Goal: Use online tool/utility: Utilize a website feature to perform a specific function

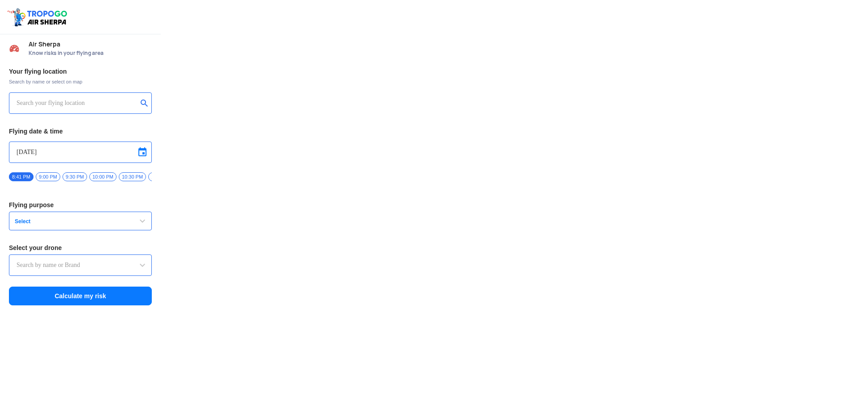
type input "Throttle Dopo"
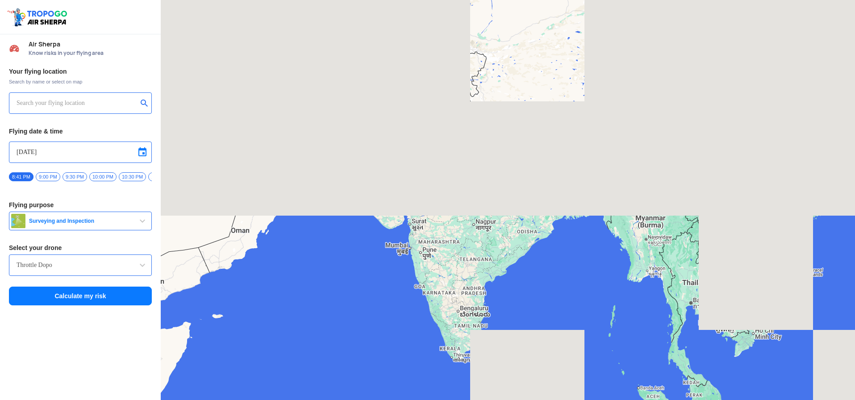
click at [109, 106] on input "text" at bounding box center [77, 103] width 121 height 11
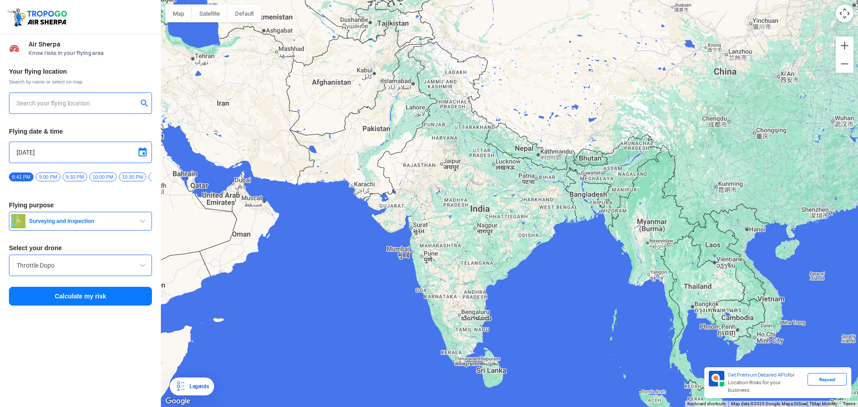
click at [73, 109] on div at bounding box center [80, 102] width 143 height 21
type input "[PERSON_NAME], [GEOGRAPHIC_DATA], [GEOGRAPHIC_DATA]"
click at [73, 100] on input "[PERSON_NAME], [GEOGRAPHIC_DATA], [GEOGRAPHIC_DATA]" at bounding box center [77, 103] width 121 height 11
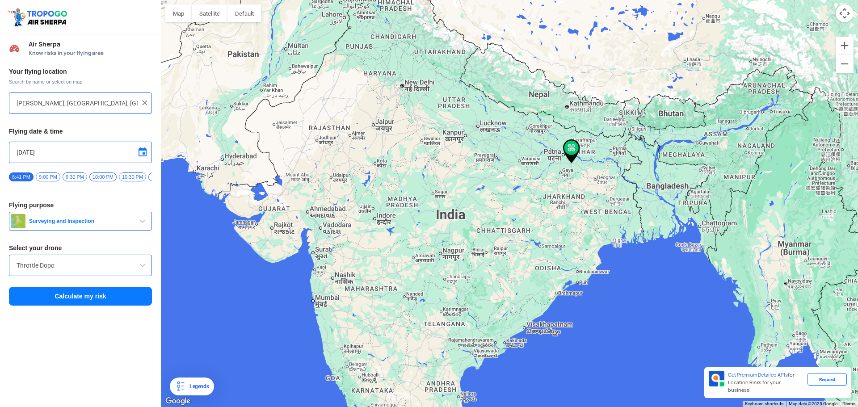
click at [129, 229] on button "Surveying and Inspection" at bounding box center [80, 221] width 143 height 19
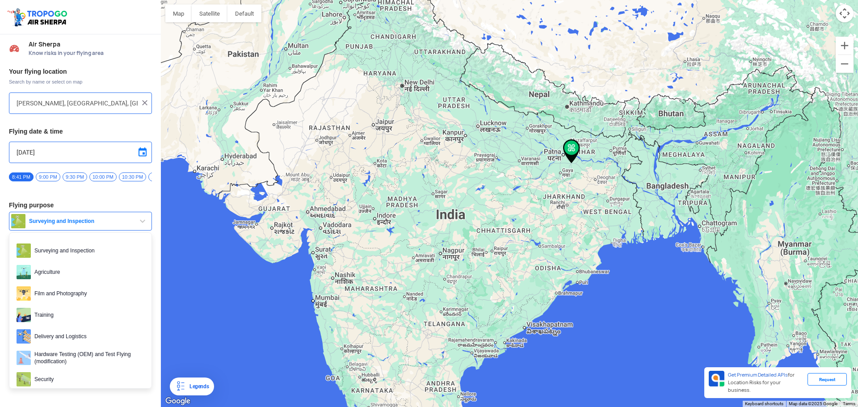
click at [128, 229] on button "Surveying and Inspection" at bounding box center [80, 221] width 143 height 19
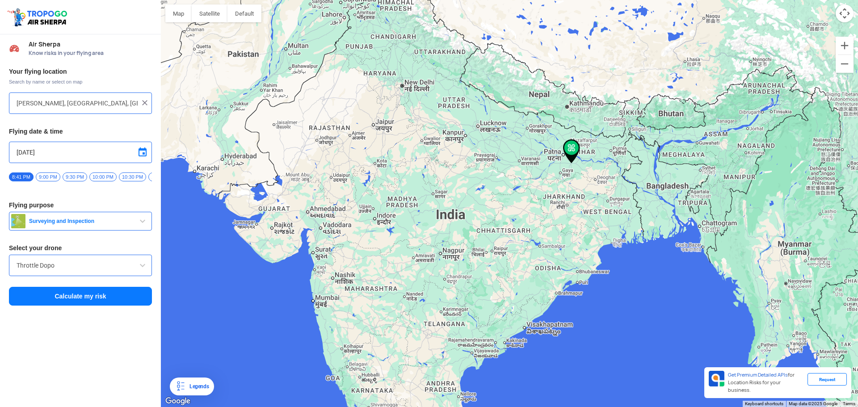
click at [114, 217] on button "Surveying and Inspection" at bounding box center [80, 221] width 143 height 19
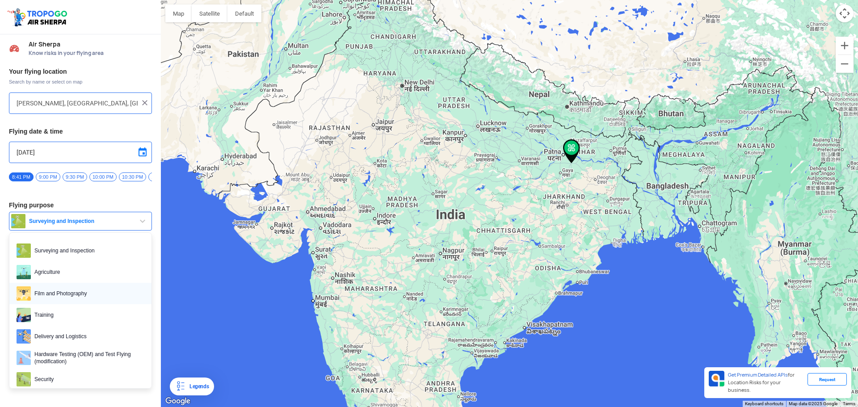
click at [100, 293] on span "Film and Photography" at bounding box center [87, 293] width 113 height 14
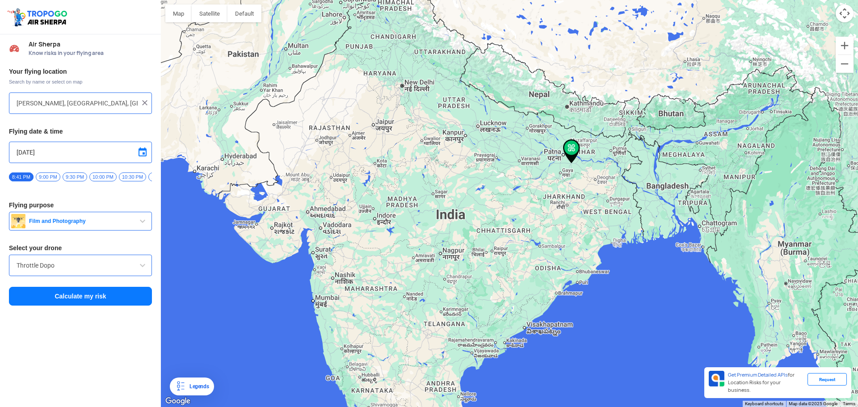
click at [125, 269] on input "Throttle Dopo" at bounding box center [81, 265] width 128 height 11
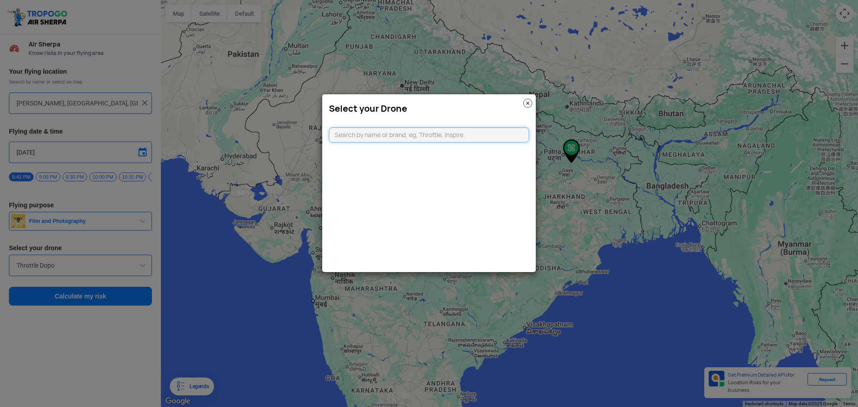
click at [452, 134] on input "text" at bounding box center [429, 134] width 200 height 15
type input "s"
drag, startPoint x: 456, startPoint y: 153, endPoint x: 447, endPoint y: 194, distance: 42.2
click at [449, 196] on div "Select your Drone dji mavic 4 Can't find your drone. Let us know by CLICKING HE…" at bounding box center [429, 183] width 214 height 179
click at [390, 130] on input "dji mavic 4" at bounding box center [429, 134] width 200 height 15
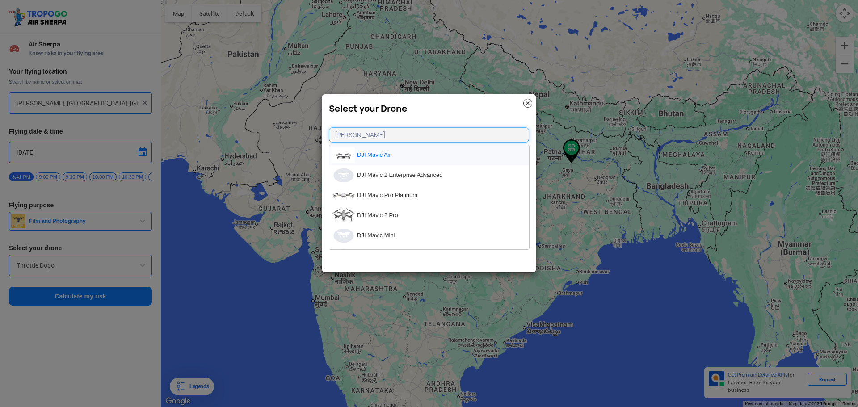
type input "[PERSON_NAME]"
click at [420, 151] on li "DJI Mavic Air" at bounding box center [429, 155] width 200 height 20
type input "DJI Mavic Air"
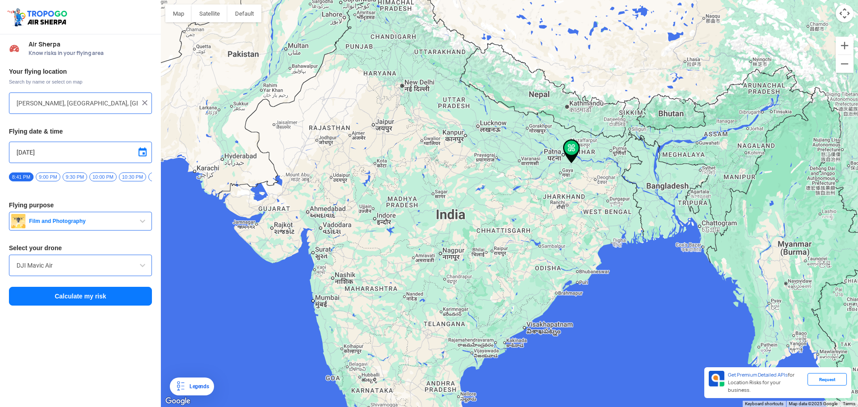
click at [91, 106] on input "[PERSON_NAME], [GEOGRAPHIC_DATA], [GEOGRAPHIC_DATA]" at bounding box center [77, 103] width 121 height 11
click at [146, 102] on img at bounding box center [144, 102] width 9 height 9
click at [115, 103] on input "text" at bounding box center [77, 103] width 121 height 11
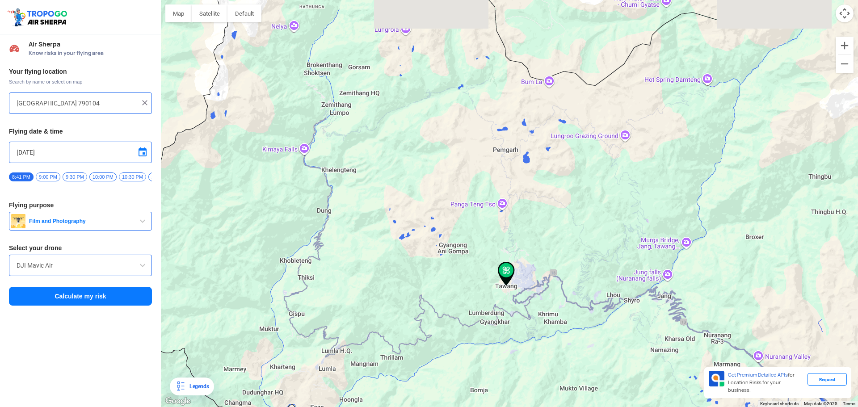
drag, startPoint x: 459, startPoint y: 140, endPoint x: 476, endPoint y: 227, distance: 89.2
click at [476, 227] on div at bounding box center [509, 203] width 697 height 407
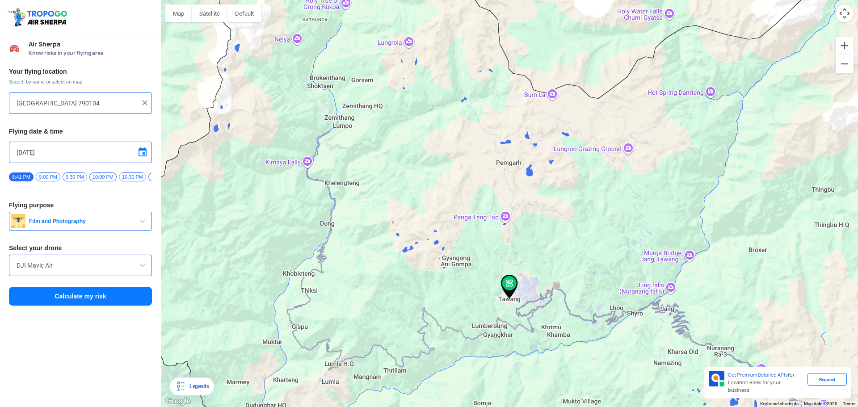
click at [423, 121] on div at bounding box center [509, 203] width 697 height 407
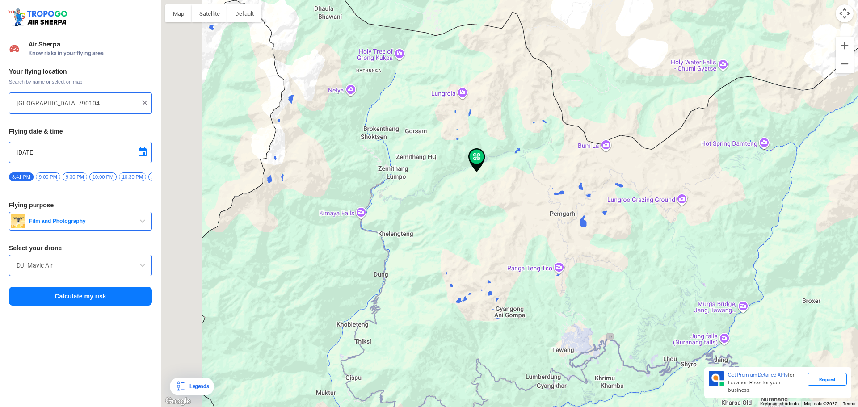
type input "Unnamed Road"
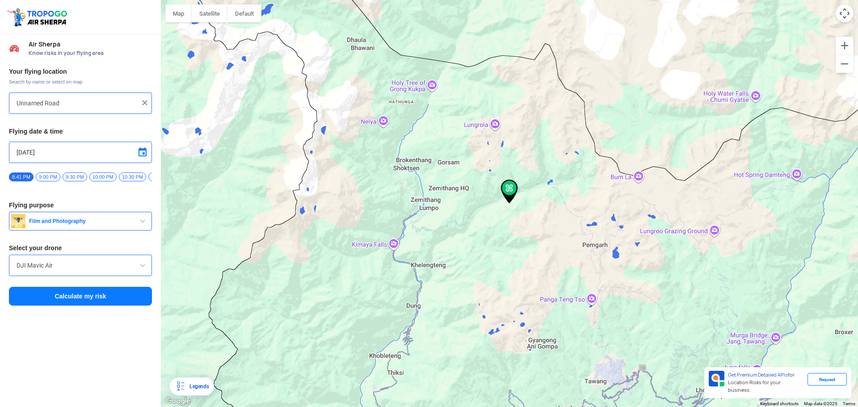
click at [519, 91] on div at bounding box center [509, 203] width 697 height 407
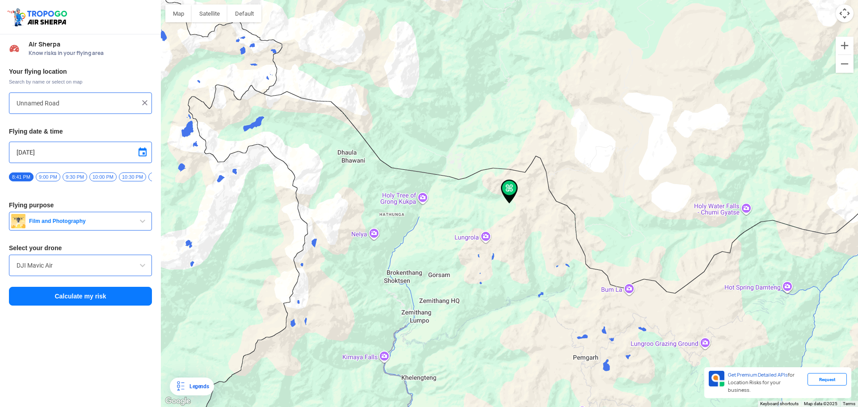
click at [365, 81] on div at bounding box center [509, 203] width 697 height 407
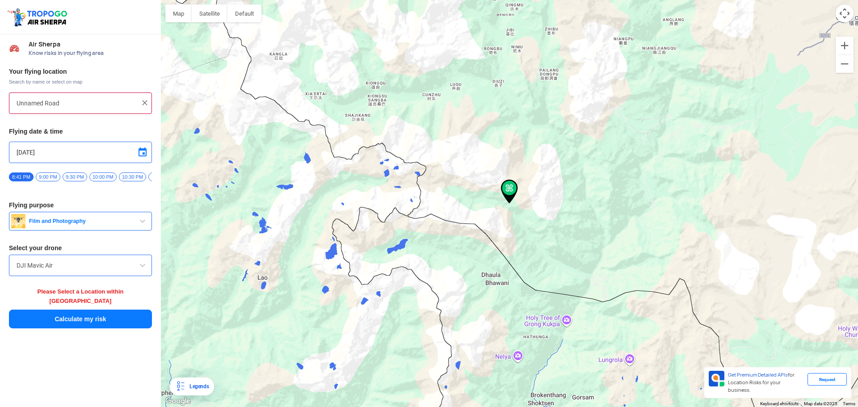
click at [389, 247] on div at bounding box center [509, 203] width 697 height 407
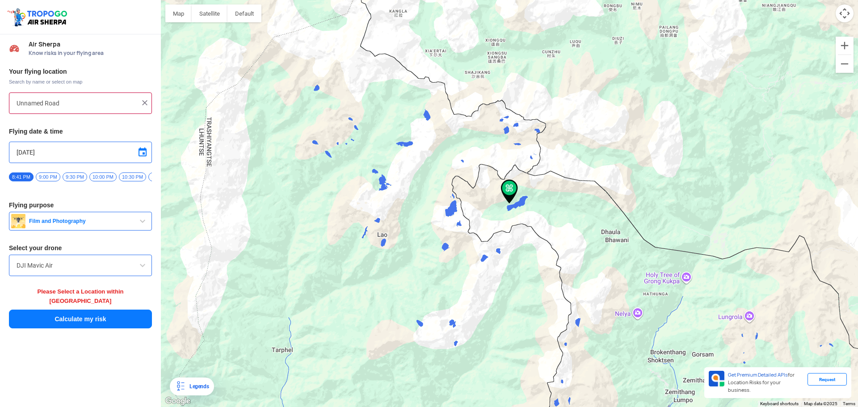
click at [469, 204] on div at bounding box center [509, 203] width 697 height 407
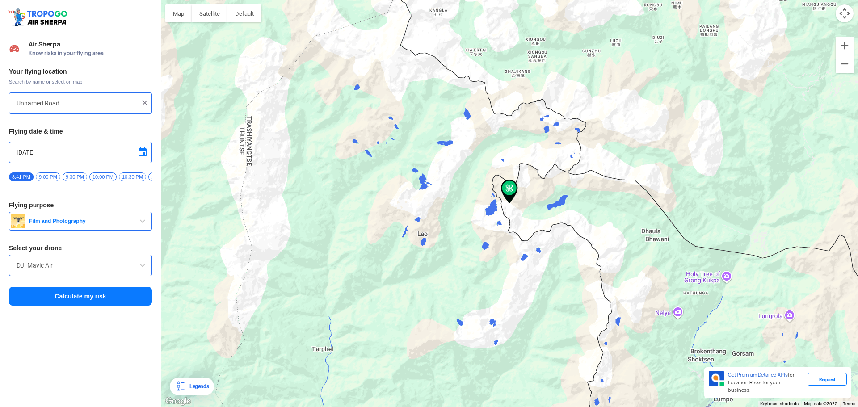
click at [129, 301] on button "Calculate my risk" at bounding box center [80, 296] width 143 height 19
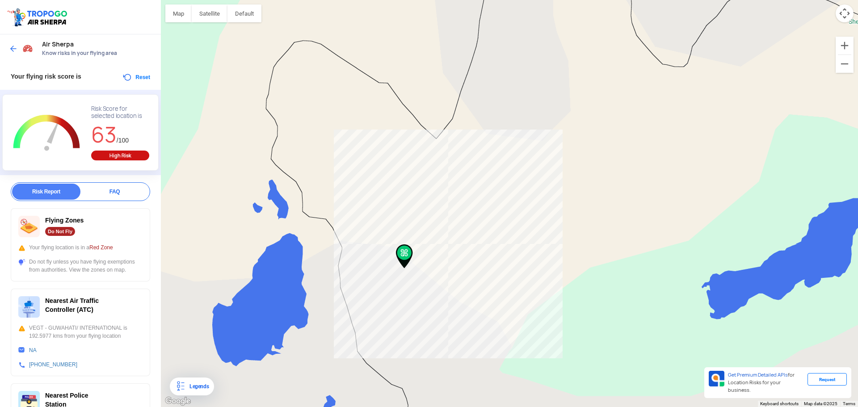
drag, startPoint x: 565, startPoint y: 306, endPoint x: 519, endPoint y: 193, distance: 121.4
click at [521, 196] on div at bounding box center [509, 203] width 697 height 407
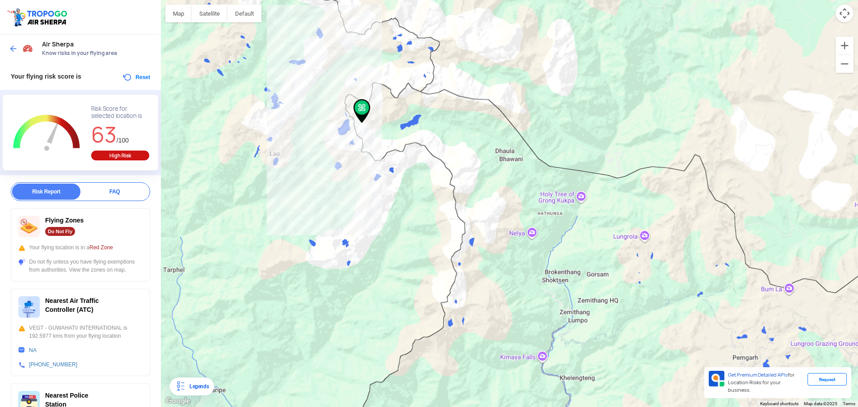
drag, startPoint x: 635, startPoint y: 222, endPoint x: 455, endPoint y: 145, distance: 196.1
click at [462, 149] on div at bounding box center [509, 203] width 697 height 407
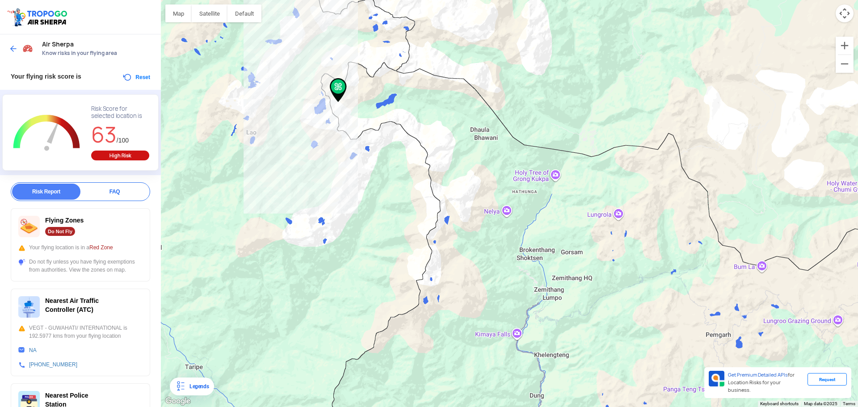
drag, startPoint x: 484, startPoint y: 175, endPoint x: 455, endPoint y: 130, distance: 52.9
click at [456, 132] on div at bounding box center [509, 203] width 697 height 407
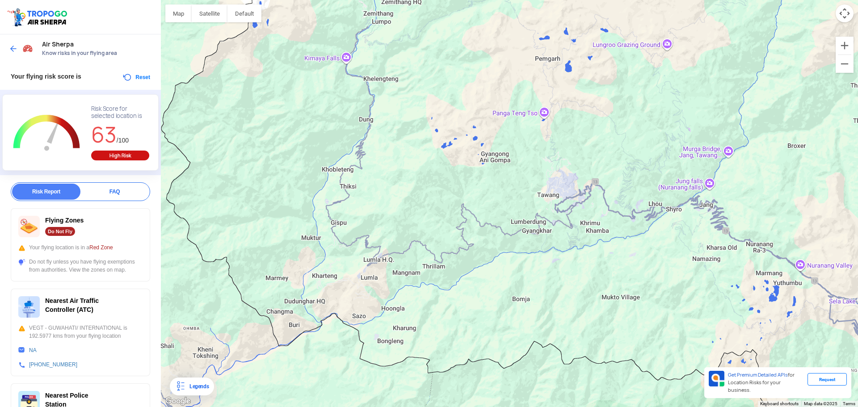
drag, startPoint x: 471, startPoint y: 192, endPoint x: 504, endPoint y: 268, distance: 82.6
click at [504, 268] on div at bounding box center [509, 203] width 697 height 407
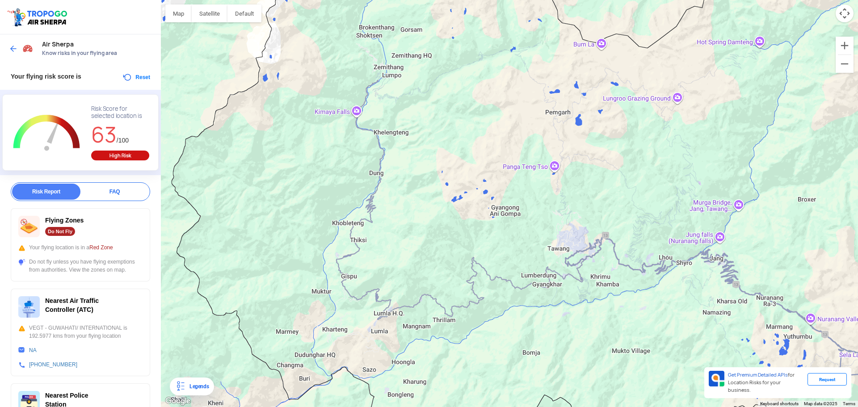
drag, startPoint x: 421, startPoint y: 145, endPoint x: 419, endPoint y: 139, distance: 6.1
click at [417, 139] on div at bounding box center [509, 203] width 697 height 407
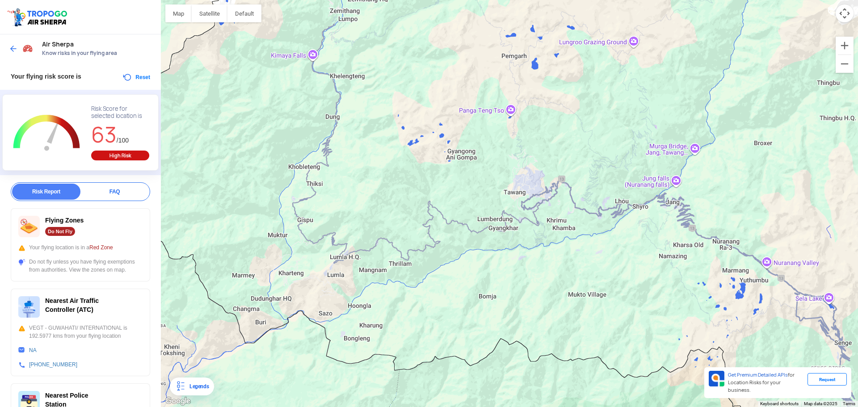
click at [521, 188] on div at bounding box center [509, 203] width 697 height 407
click at [524, 186] on div at bounding box center [509, 203] width 697 height 407
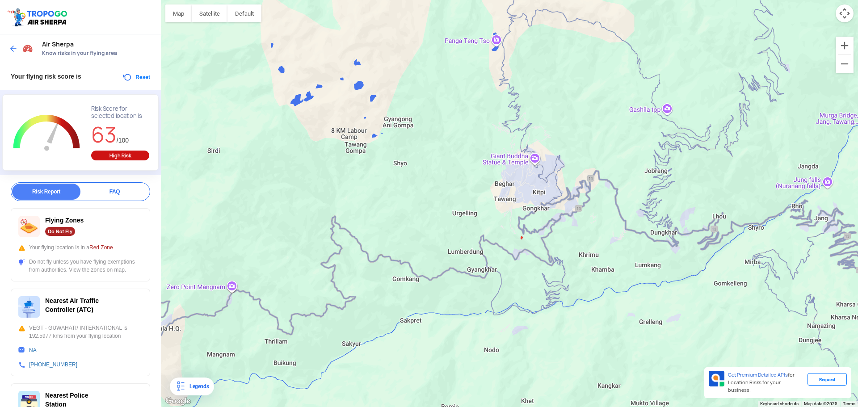
click at [11, 48] on img at bounding box center [13, 48] width 9 height 9
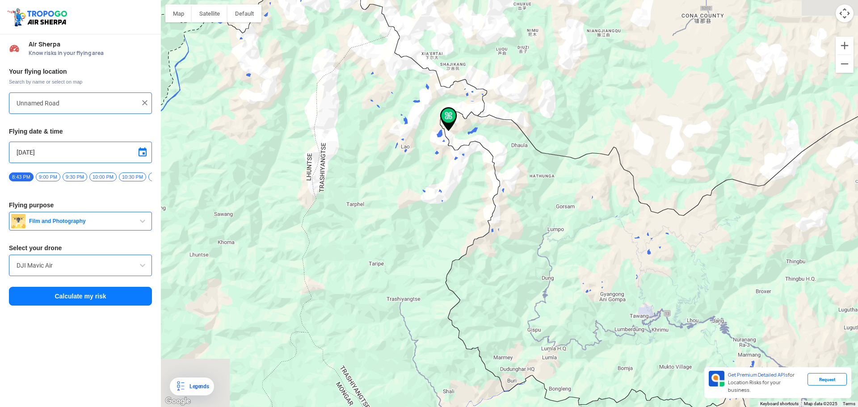
drag, startPoint x: 603, startPoint y: 285, endPoint x: 488, endPoint y: 159, distance: 171.0
click at [493, 165] on div at bounding box center [509, 203] width 697 height 407
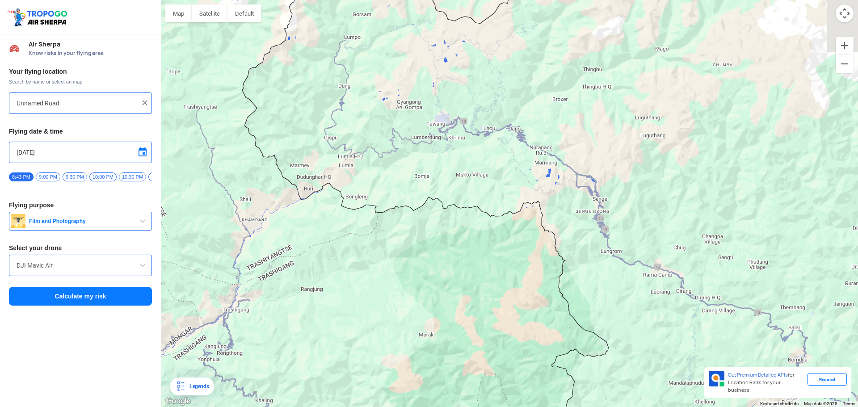
drag, startPoint x: 548, startPoint y: 252, endPoint x: 600, endPoint y: 318, distance: 83.9
click at [600, 318] on div at bounding box center [509, 203] width 697 height 407
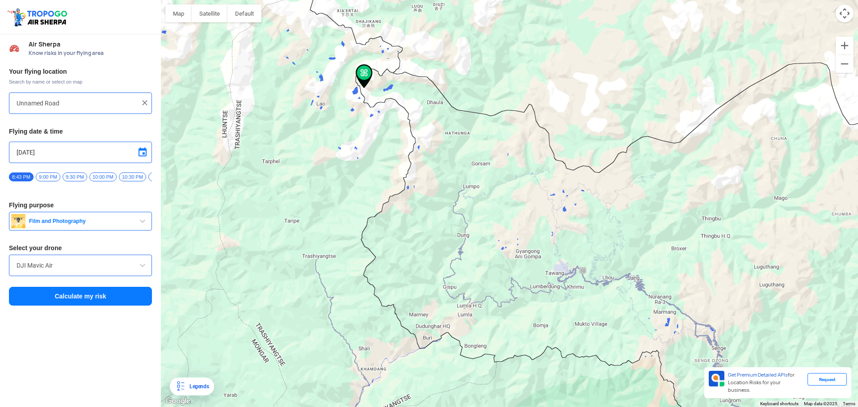
click at [560, 266] on div at bounding box center [509, 203] width 697 height 407
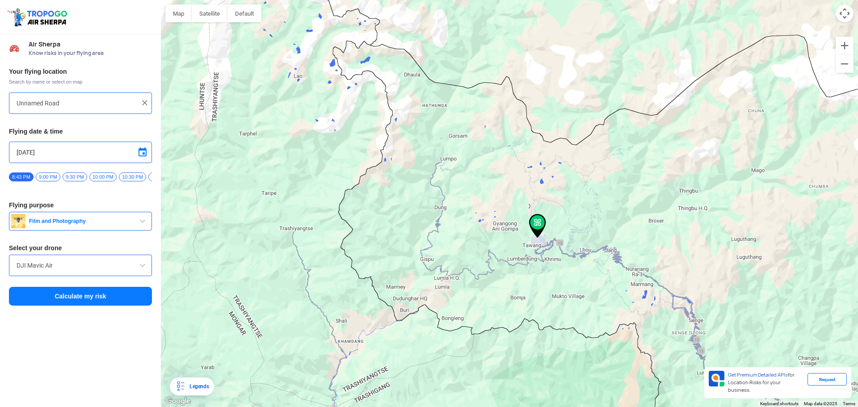
type input "[GEOGRAPHIC_DATA], [GEOGRAPHIC_DATA] 790104"
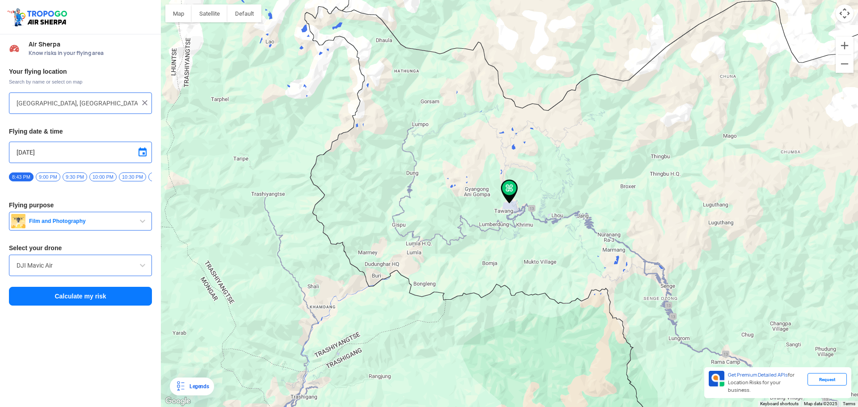
click at [123, 292] on button "Calculate my risk" at bounding box center [80, 296] width 143 height 19
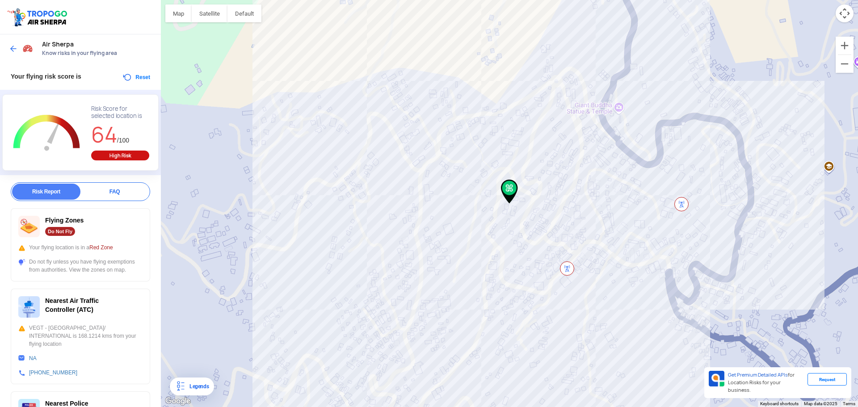
click at [9, 51] on img at bounding box center [13, 48] width 9 height 9
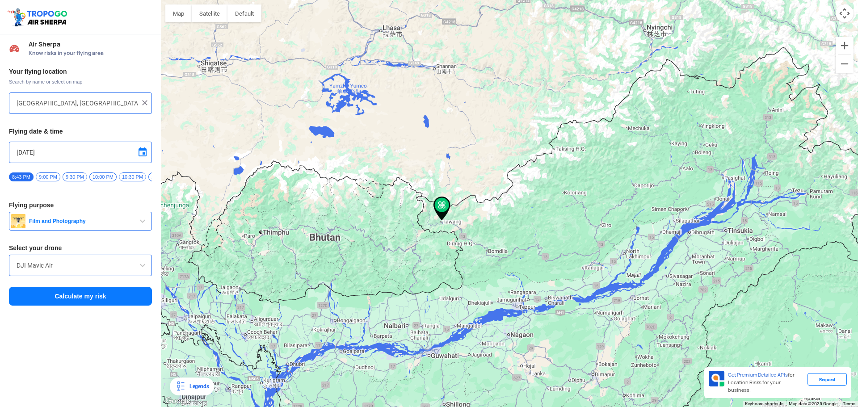
drag, startPoint x: 692, startPoint y: 266, endPoint x: 469, endPoint y: 215, distance: 228.2
click at [531, 230] on div at bounding box center [509, 203] width 697 height 407
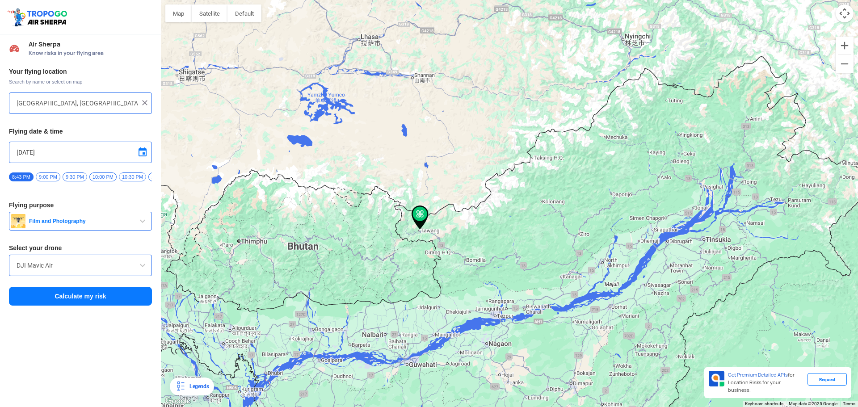
drag, startPoint x: 583, startPoint y: 230, endPoint x: 480, endPoint y: 248, distance: 104.9
click at [480, 248] on div at bounding box center [509, 203] width 697 height 407
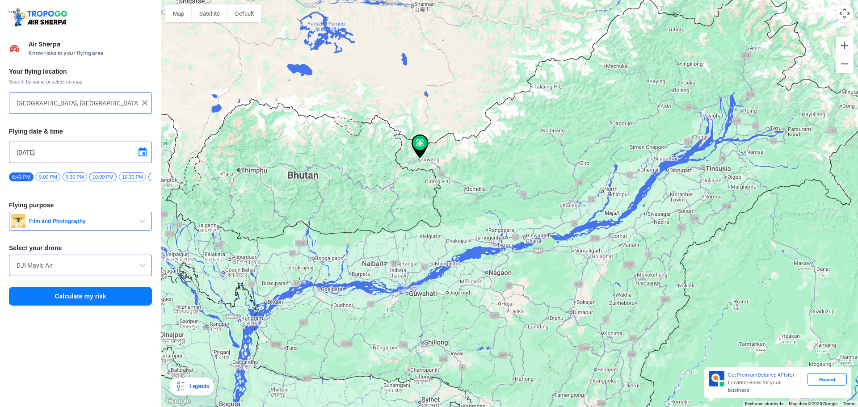
drag, startPoint x: 695, startPoint y: 255, endPoint x: 657, endPoint y: 199, distance: 67.5
click at [657, 199] on div at bounding box center [509, 203] width 697 height 407
click at [405, 294] on div at bounding box center [509, 203] width 697 height 407
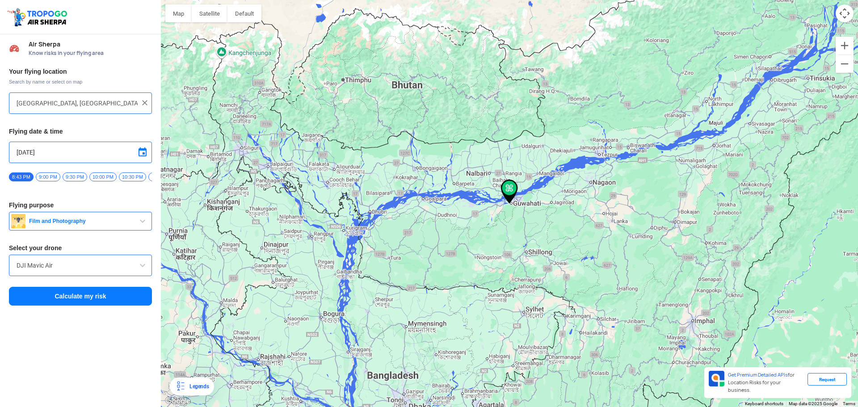
type input "Boragaon, [GEOGRAPHIC_DATA], [GEOGRAPHIC_DATA]"
click at [101, 303] on button "Calculate my risk" at bounding box center [80, 296] width 143 height 19
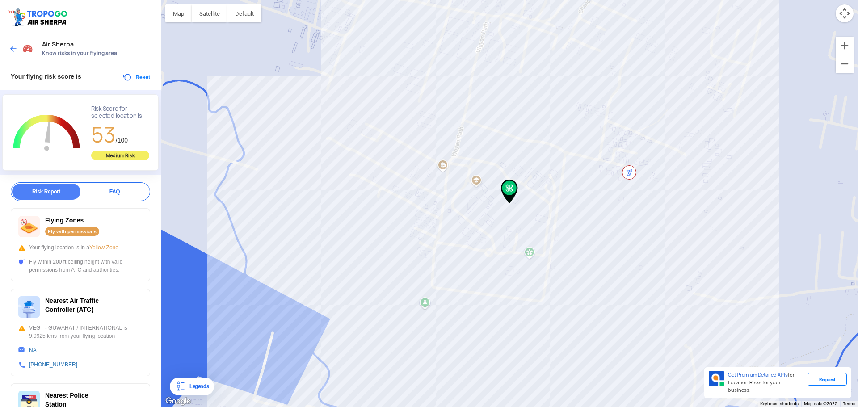
click at [13, 47] on img at bounding box center [13, 48] width 9 height 9
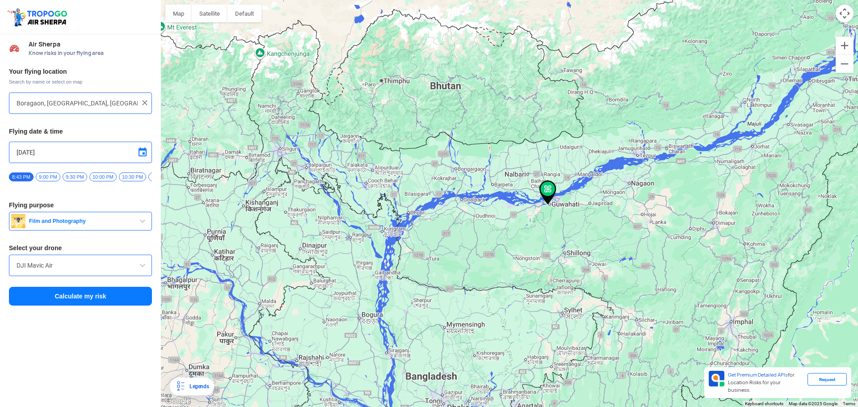
drag, startPoint x: 556, startPoint y: 170, endPoint x: 693, endPoint y: 83, distance: 162.7
click at [691, 84] on div at bounding box center [509, 203] width 697 height 407
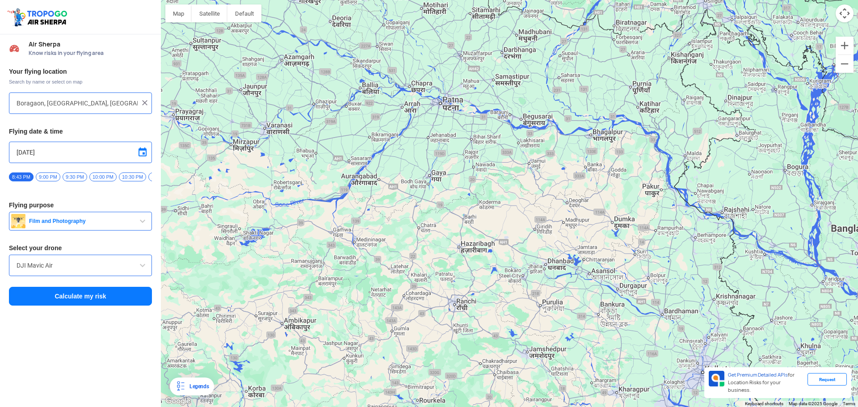
drag, startPoint x: 430, startPoint y: 180, endPoint x: 540, endPoint y: 226, distance: 119.2
click at [540, 226] on div at bounding box center [509, 203] width 697 height 407
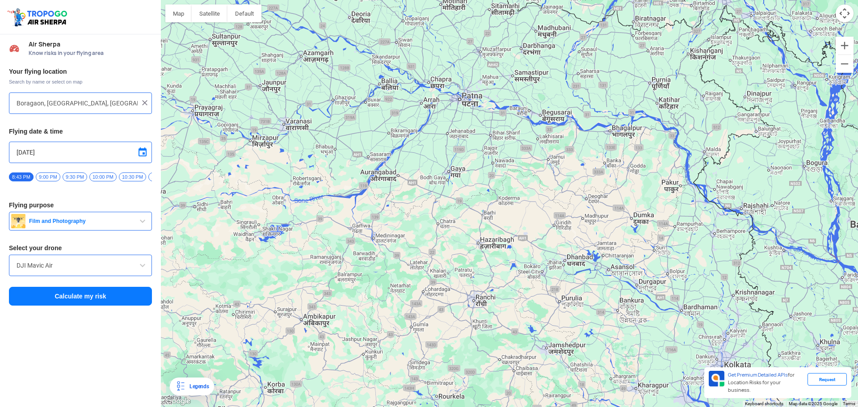
drag, startPoint x: 316, startPoint y: 97, endPoint x: 323, endPoint y: 86, distance: 13.3
click at [323, 86] on div at bounding box center [509, 203] width 697 height 407
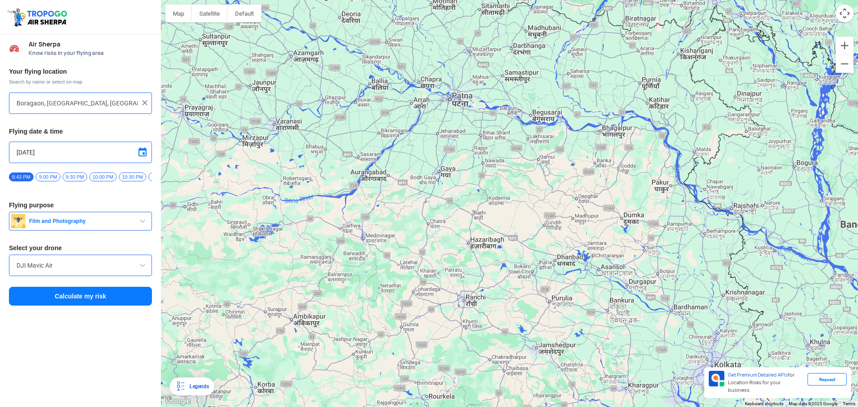
click at [480, 135] on div at bounding box center [509, 203] width 697 height 407
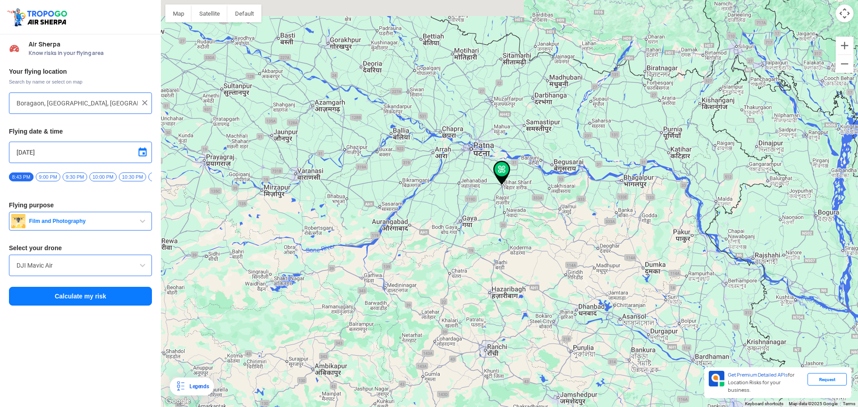
type input "[GEOGRAPHIC_DATA], [GEOGRAPHIC_DATA], [GEOGRAPHIC_DATA], [GEOGRAPHIC_DATA], [GE…"
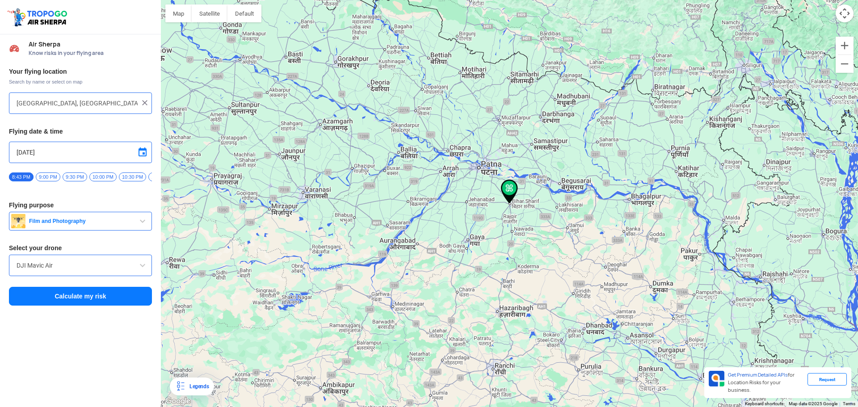
click at [101, 301] on button "Calculate my risk" at bounding box center [80, 296] width 143 height 19
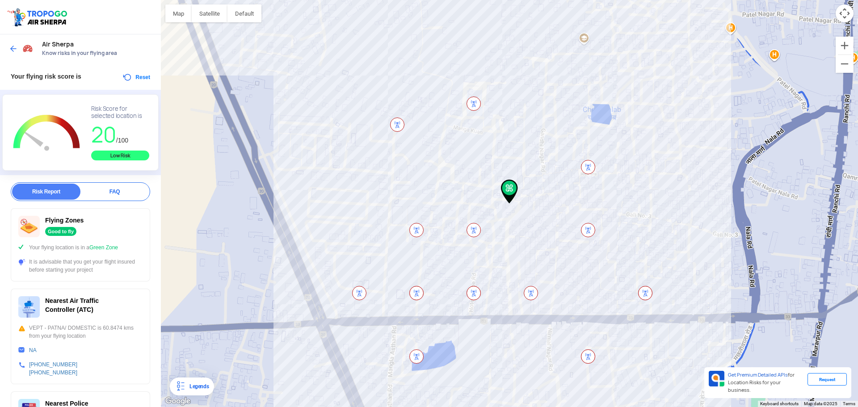
click at [10, 49] on img at bounding box center [13, 48] width 9 height 9
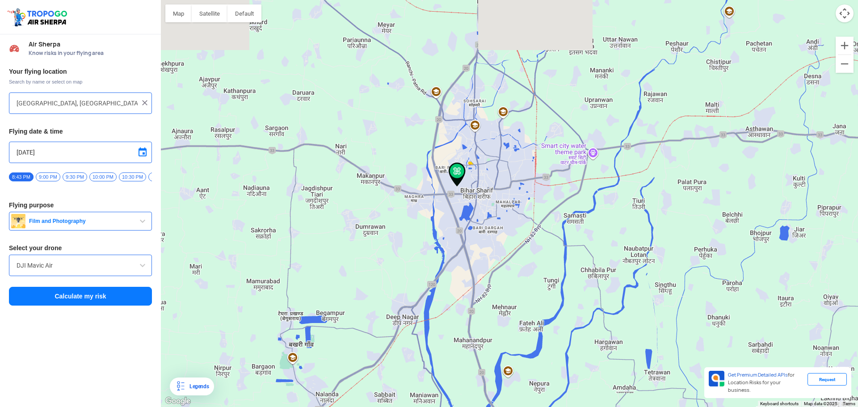
drag, startPoint x: 431, startPoint y: 138, endPoint x: 475, endPoint y: 250, distance: 120.9
click at [475, 250] on div at bounding box center [509, 203] width 697 height 407
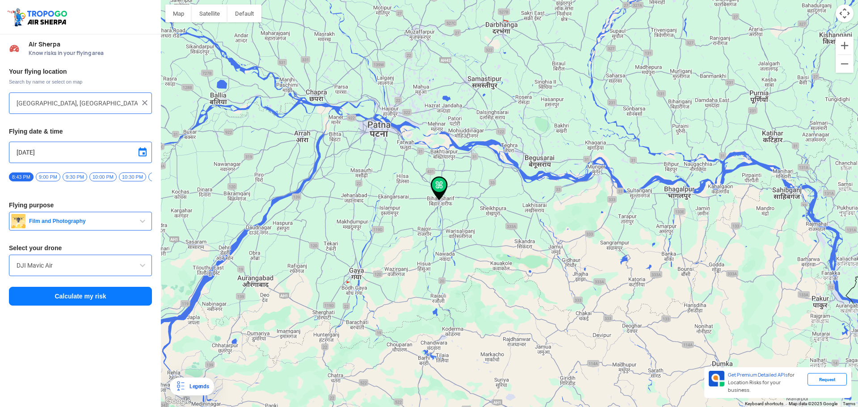
drag, startPoint x: 284, startPoint y: 201, endPoint x: 357, endPoint y: 131, distance: 101.7
click at [357, 131] on div at bounding box center [509, 203] width 697 height 407
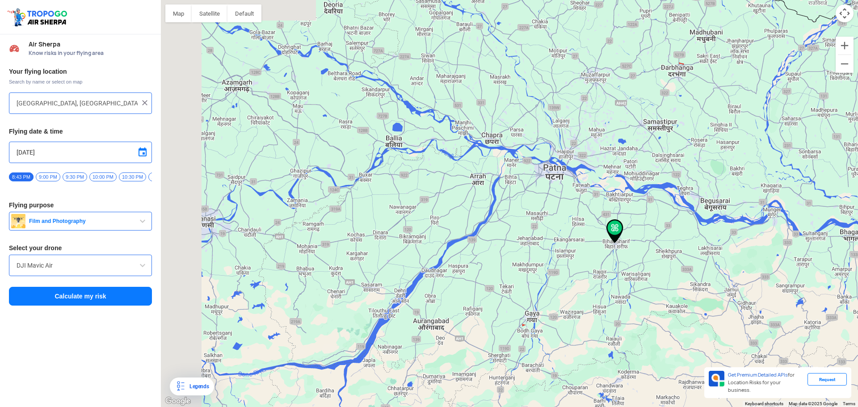
drag, startPoint x: 334, startPoint y: 150, endPoint x: 457, endPoint y: 282, distance: 180.8
click at [457, 284] on div at bounding box center [509, 203] width 697 height 407
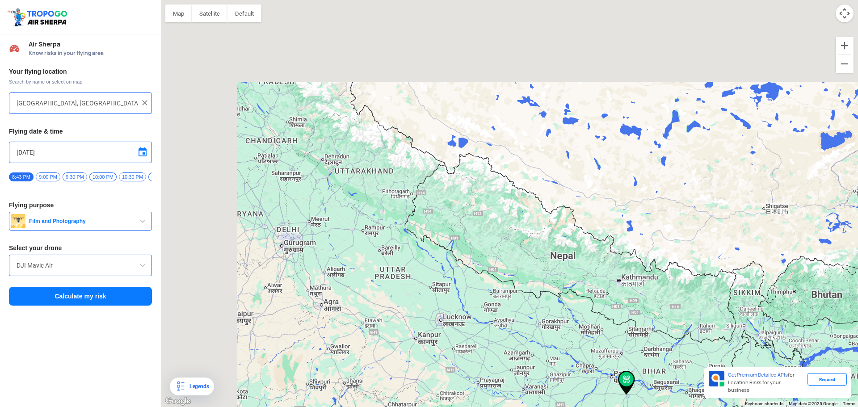
drag, startPoint x: 279, startPoint y: 176, endPoint x: 455, endPoint y: 303, distance: 217.2
click at [454, 306] on div at bounding box center [509, 203] width 697 height 407
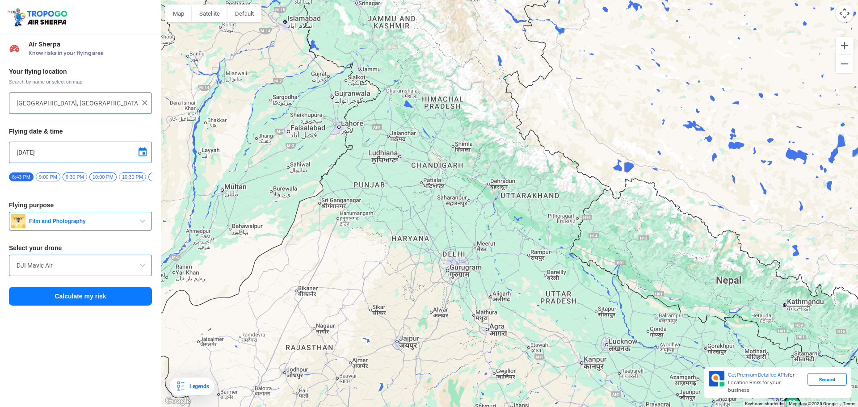
drag, startPoint x: 335, startPoint y: 102, endPoint x: 361, endPoint y: 215, distance: 116.3
click at [361, 215] on div at bounding box center [509, 203] width 697 height 407
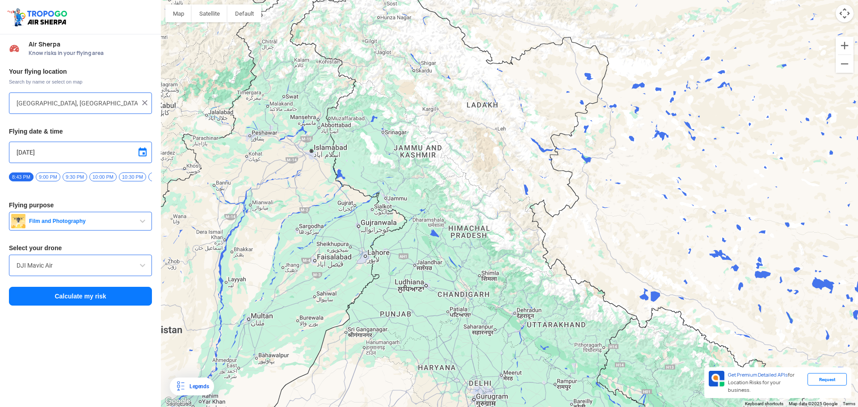
click at [370, 152] on div at bounding box center [509, 203] width 697 height 407
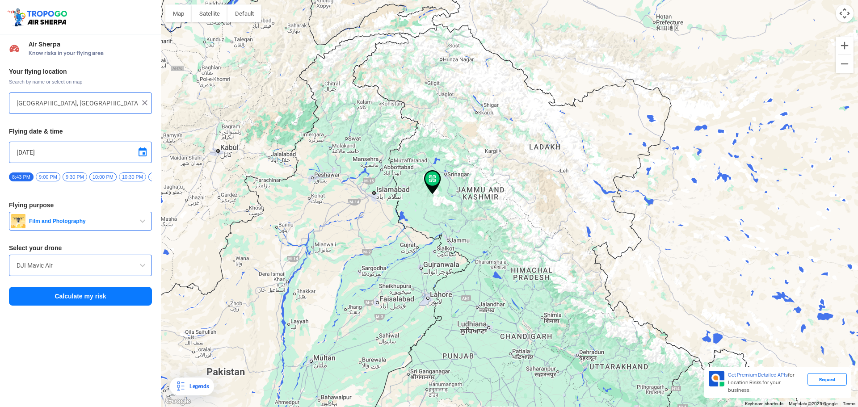
type input "Unnamed Road"
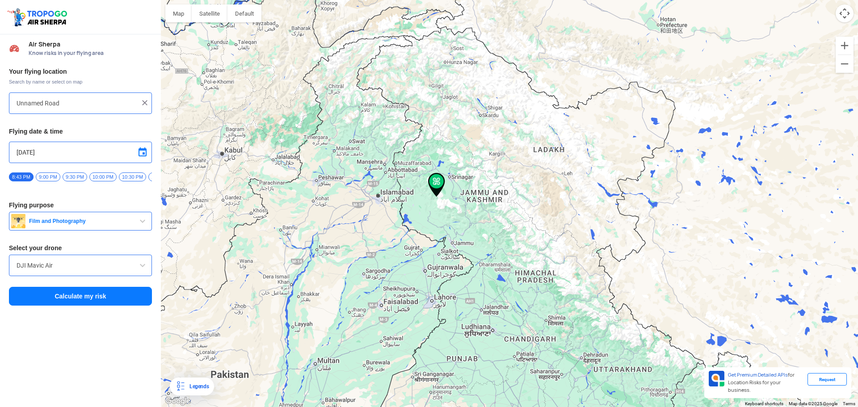
click at [105, 304] on button "Calculate my risk" at bounding box center [80, 296] width 143 height 19
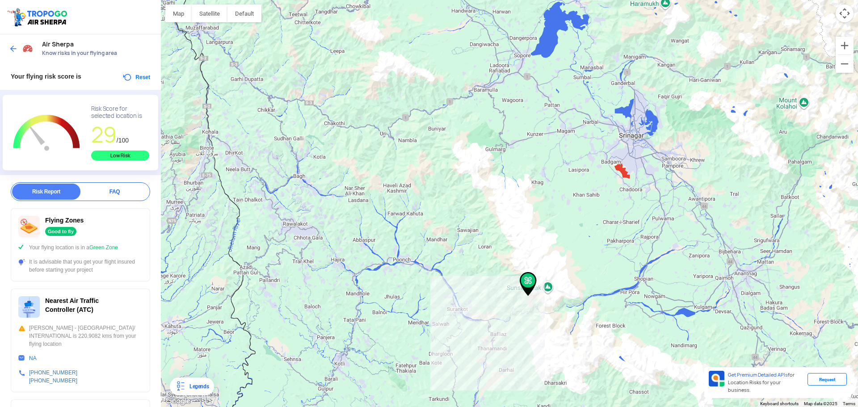
drag, startPoint x: 696, startPoint y: 192, endPoint x: 549, endPoint y: 255, distance: 159.8
click at [548, 255] on div at bounding box center [509, 203] width 697 height 407
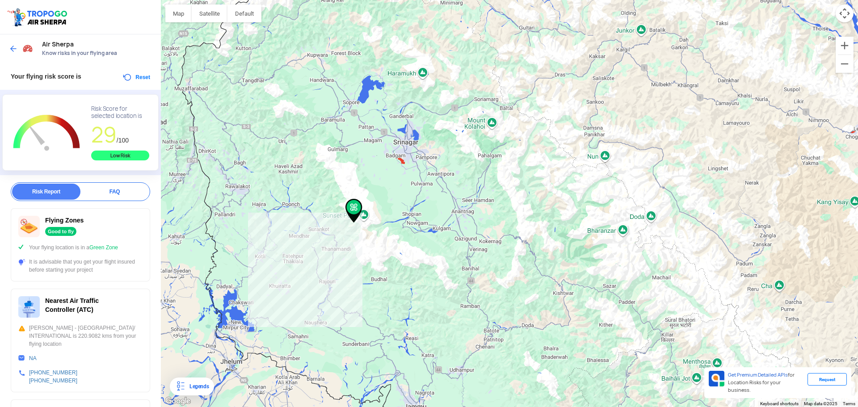
drag, startPoint x: 347, startPoint y: 97, endPoint x: 360, endPoint y: 167, distance: 71.4
click at [373, 163] on div at bounding box center [509, 203] width 697 height 407
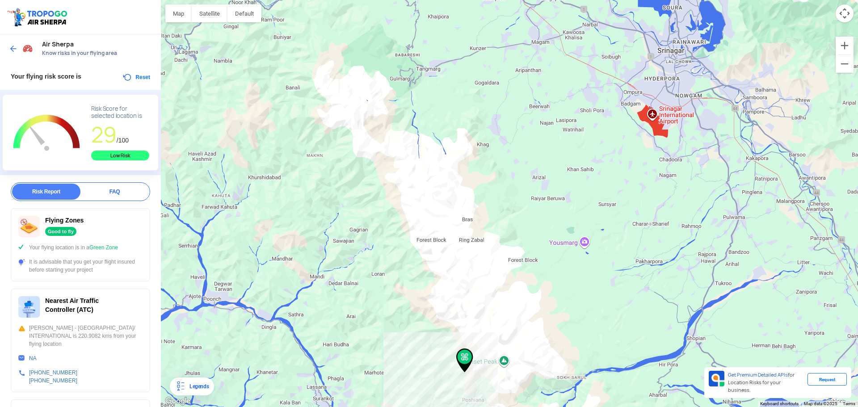
drag, startPoint x: 365, startPoint y: 134, endPoint x: 383, endPoint y: 202, distance: 70.7
click at [378, 196] on div at bounding box center [509, 203] width 697 height 407
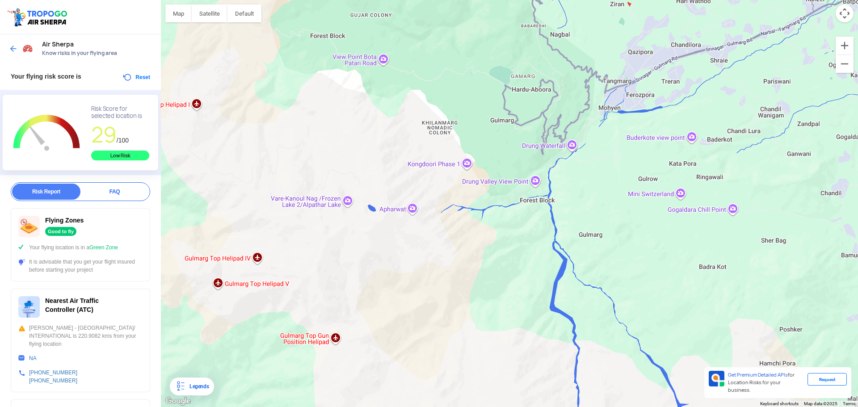
drag, startPoint x: 460, startPoint y: 125, endPoint x: 467, endPoint y: 218, distance: 92.7
click at [467, 216] on div at bounding box center [509, 203] width 697 height 407
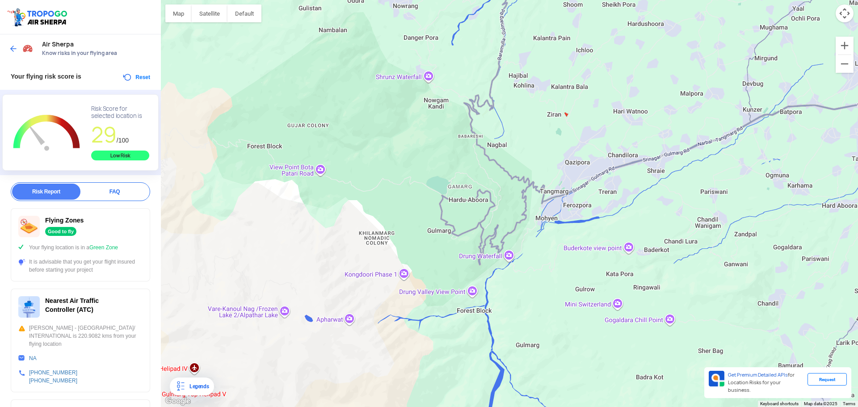
drag, startPoint x: 478, startPoint y: 164, endPoint x: 417, endPoint y: 250, distance: 105.3
click at [415, 252] on div at bounding box center [509, 203] width 697 height 407
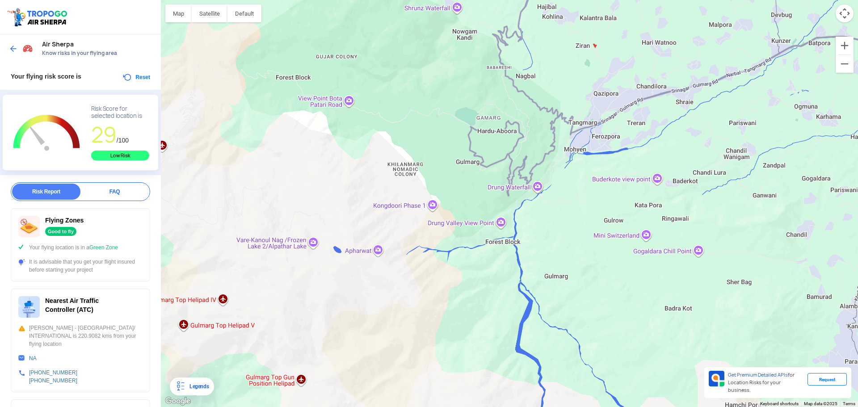
drag, startPoint x: 453, startPoint y: 191, endPoint x: 472, endPoint y: 144, distance: 50.7
click at [472, 144] on div at bounding box center [509, 203] width 697 height 407
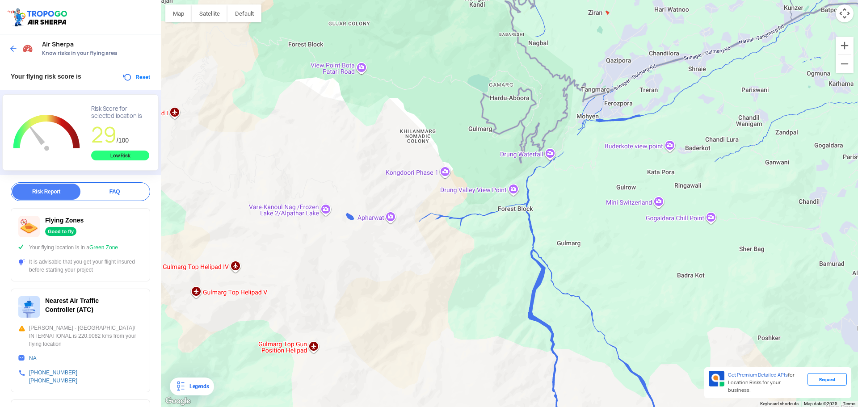
drag, startPoint x: 448, startPoint y: 196, endPoint x: 460, endPoint y: 164, distance: 34.5
click at [460, 164] on div at bounding box center [509, 203] width 697 height 407
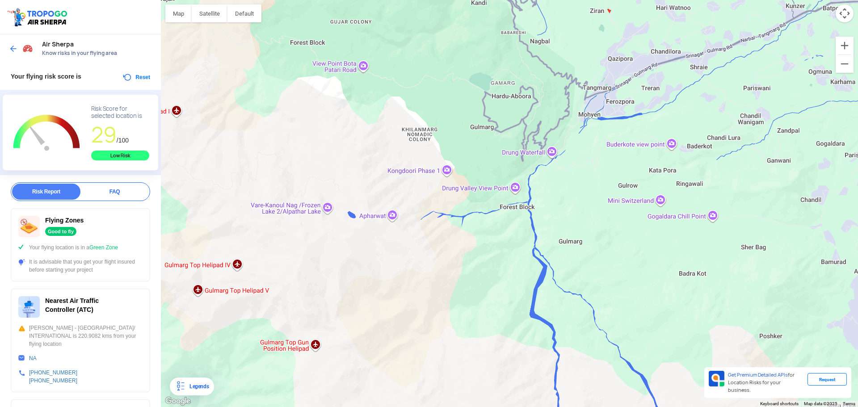
click at [446, 172] on div at bounding box center [509, 203] width 697 height 407
click at [440, 175] on div "Kongdoori Phase 1 Kongdoori Phase 1 Gulmarg, [GEOGRAPHIC_DATA], [GEOGRAPHIC_DAT…" at bounding box center [509, 203] width 697 height 407
click at [438, 181] on div "Kongdoori Phase 1 Kongdoori Phase 1 Gulmarg, [GEOGRAPHIC_DATA], [GEOGRAPHIC_DAT…" at bounding box center [509, 203] width 697 height 407
click at [391, 227] on div "Kongdoori Phase 1 Kongdoori Phase 1 Gulmarg, [GEOGRAPHIC_DATA], [GEOGRAPHIC_DAT…" at bounding box center [509, 203] width 697 height 407
click at [392, 234] on div "Kongdoori Phase 1 Kongdoori Phase 1 Gulmarg, [GEOGRAPHIC_DATA], [GEOGRAPHIC_DAT…" at bounding box center [509, 203] width 697 height 407
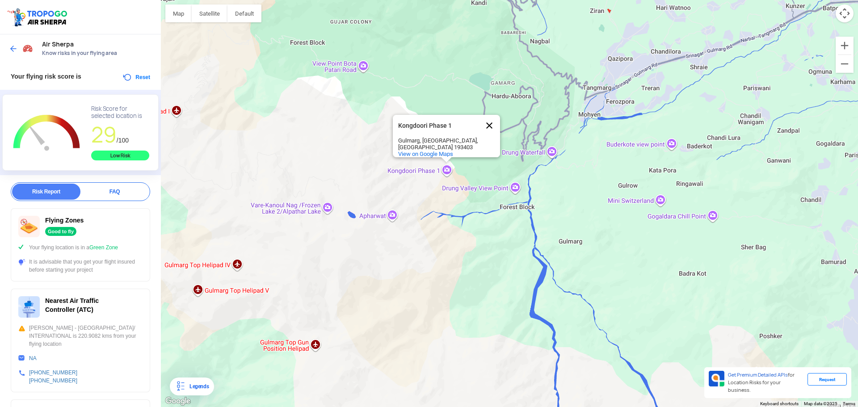
click at [491, 118] on button "Close" at bounding box center [488, 125] width 21 height 21
click at [10, 45] on img at bounding box center [13, 48] width 9 height 9
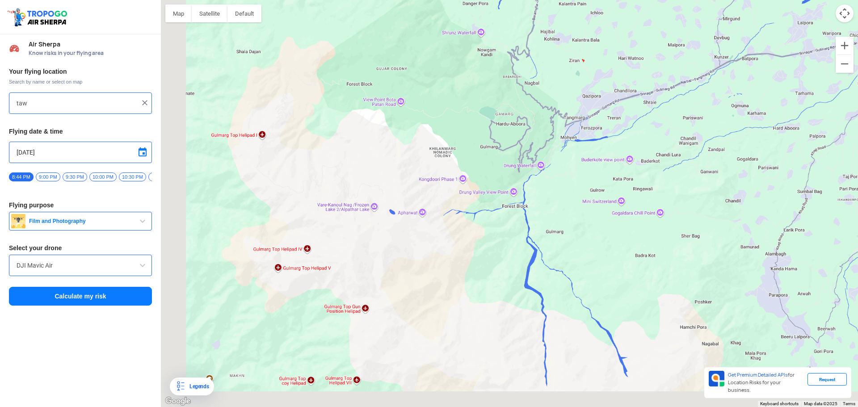
type input "Unnamed Road"
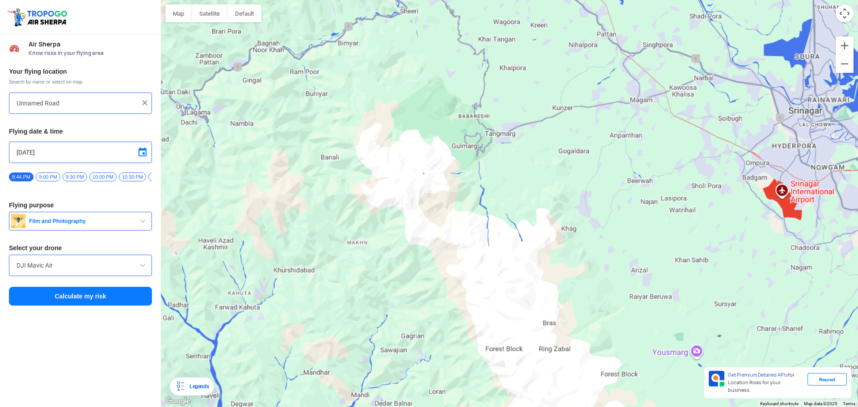
drag, startPoint x: 419, startPoint y: 155, endPoint x: 427, endPoint y: 295, distance: 139.6
click at [427, 295] on div at bounding box center [509, 203] width 697 height 407
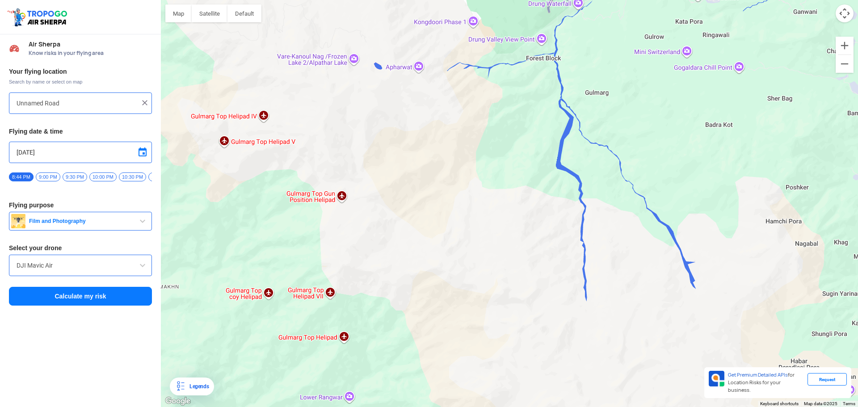
drag, startPoint x: 439, startPoint y: 161, endPoint x: 439, endPoint y: 169, distance: 7.6
click at [441, 182] on div at bounding box center [509, 203] width 697 height 407
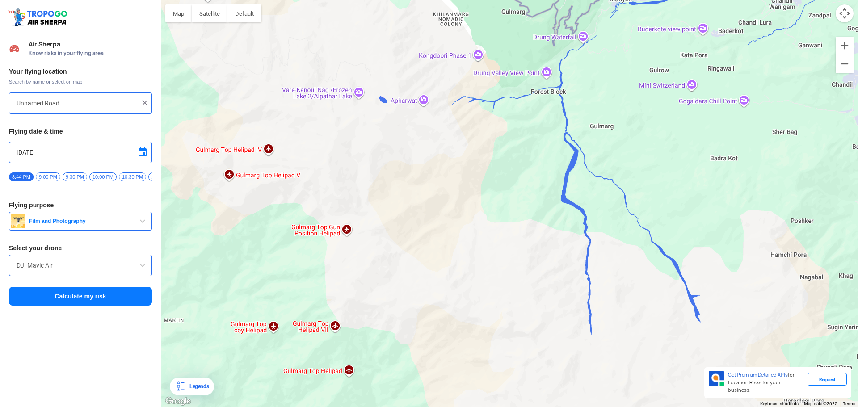
click at [423, 112] on div at bounding box center [509, 203] width 697 height 407
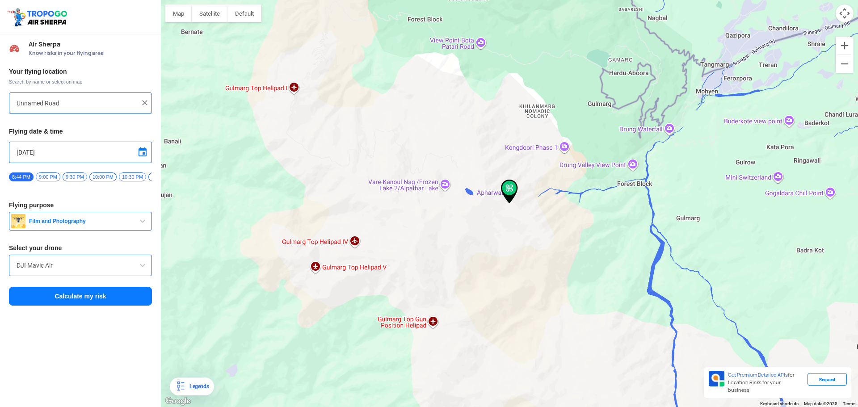
click at [127, 298] on button "Calculate my risk" at bounding box center [80, 296] width 143 height 19
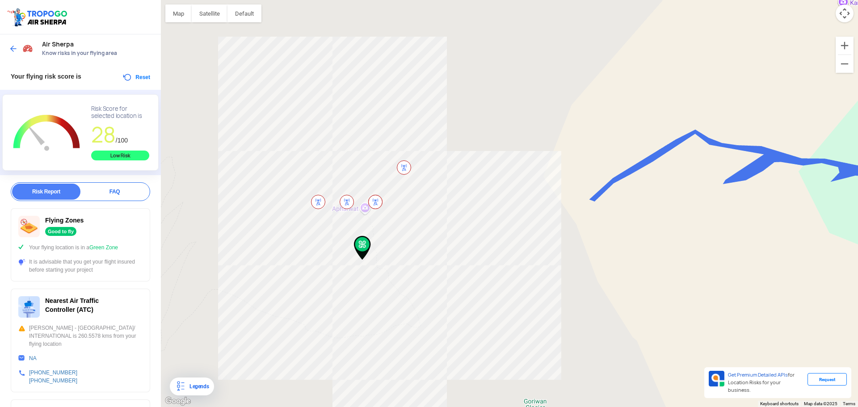
click at [214, 14] on button "Satellite" at bounding box center [210, 13] width 36 height 18
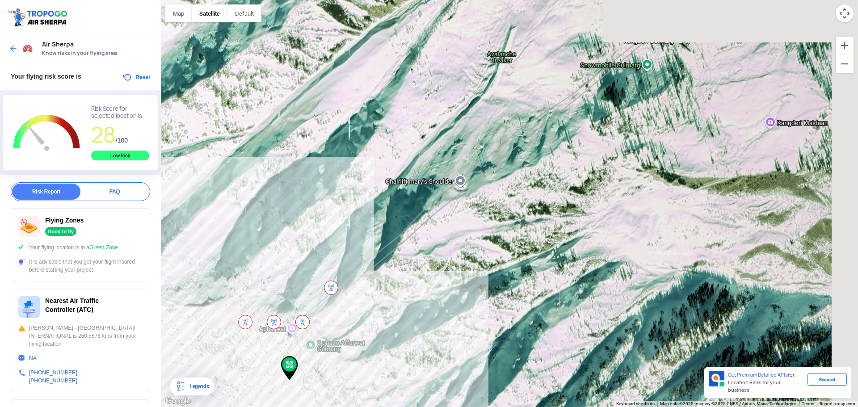
drag, startPoint x: 523, startPoint y: 120, endPoint x: 420, endPoint y: 251, distance: 166.1
click at [420, 251] on div at bounding box center [509, 203] width 697 height 407
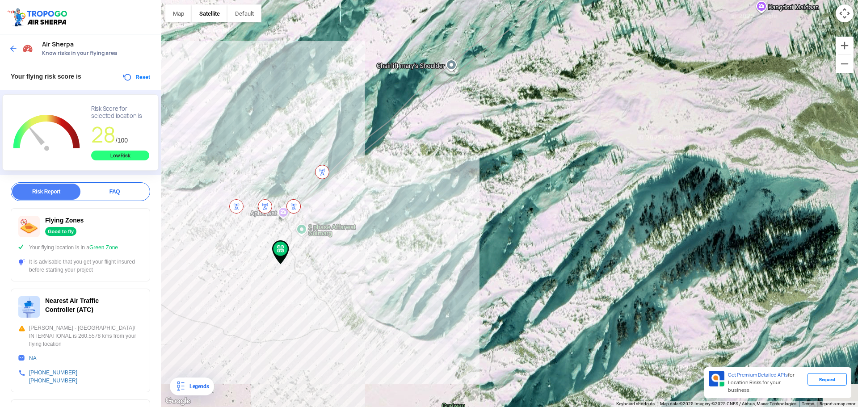
drag, startPoint x: 363, startPoint y: 268, endPoint x: 442, endPoint y: 84, distance: 200.5
click at [440, 85] on div at bounding box center [509, 203] width 697 height 407
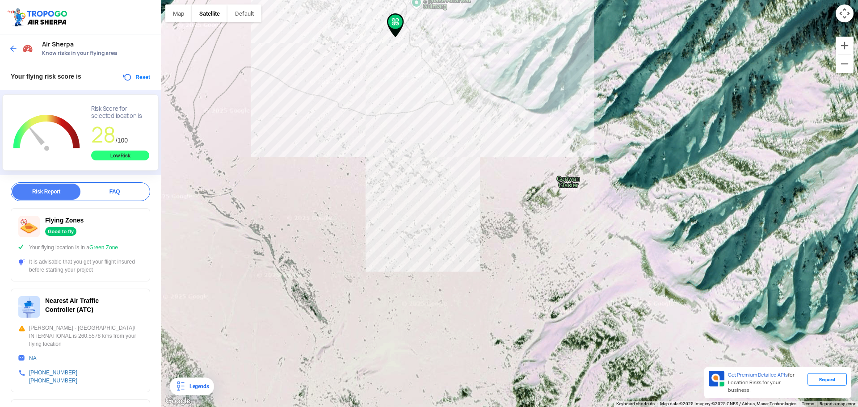
drag, startPoint x: 415, startPoint y: 180, endPoint x: 394, endPoint y: 320, distance: 141.8
click at [378, 338] on div at bounding box center [509, 203] width 697 height 407
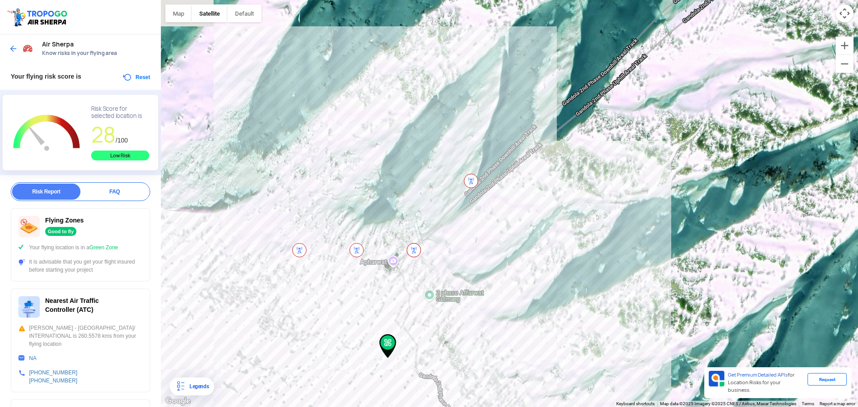
drag, startPoint x: 635, startPoint y: 218, endPoint x: 473, endPoint y: 233, distance: 162.8
click at [440, 289] on div at bounding box center [509, 203] width 697 height 407
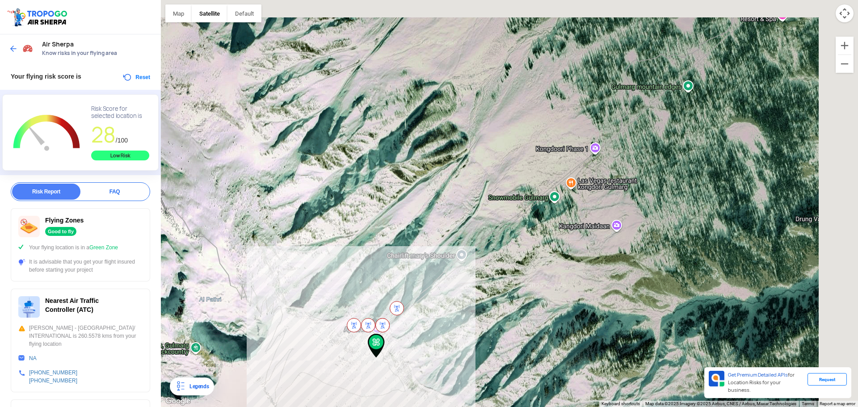
drag, startPoint x: 552, startPoint y: 146, endPoint x: 512, endPoint y: 249, distance: 109.6
click at [512, 249] on div at bounding box center [509, 203] width 697 height 407
